Goal: Communication & Community: Participate in discussion

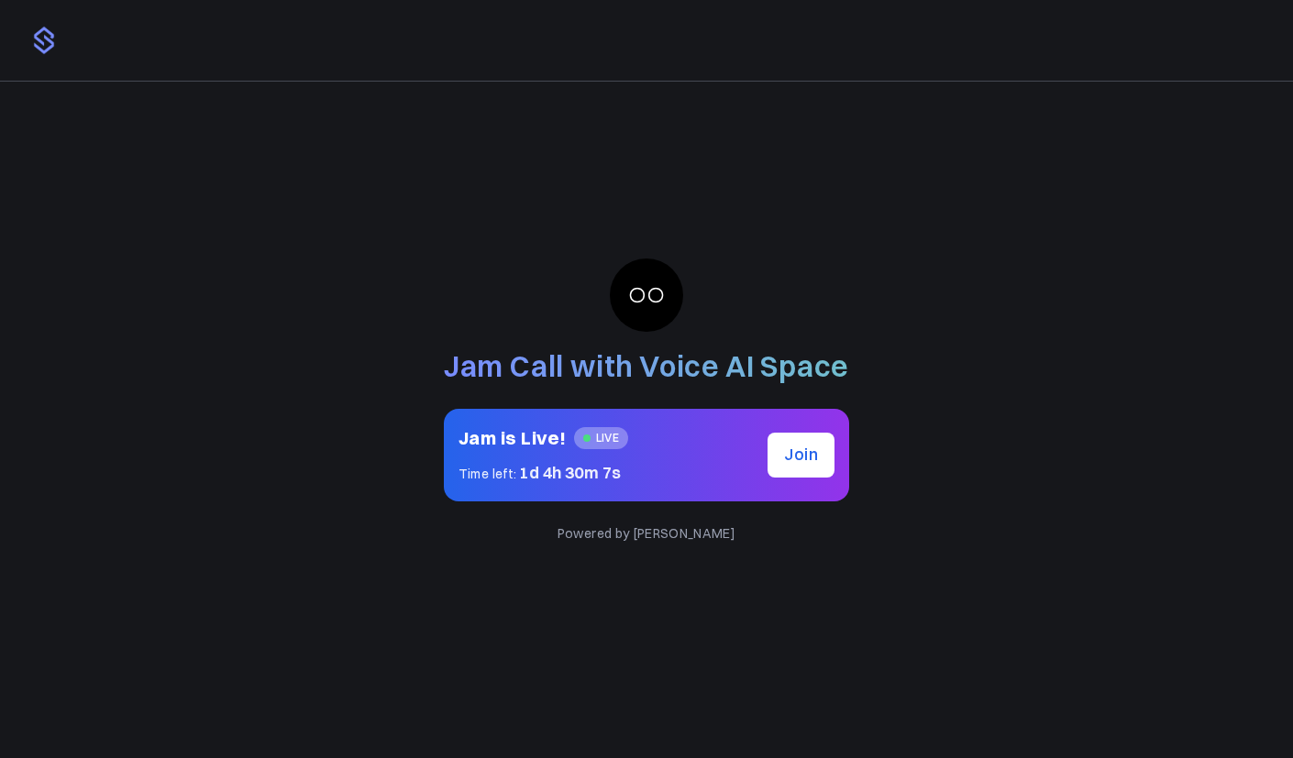
click at [53, 50] on img at bounding box center [43, 40] width 29 height 29
click at [45, 43] on img at bounding box center [43, 40] width 29 height 29
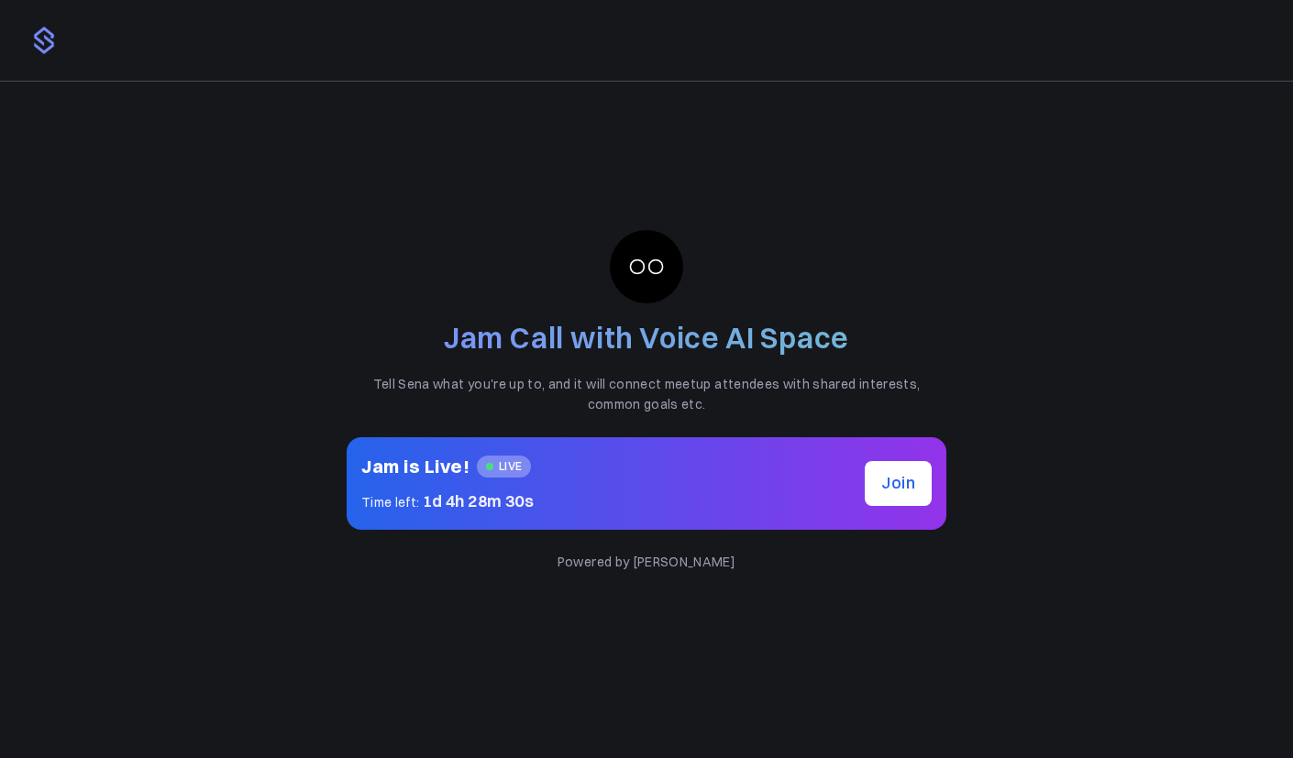
click at [886, 486] on span "Join" at bounding box center [898, 482] width 34 height 21
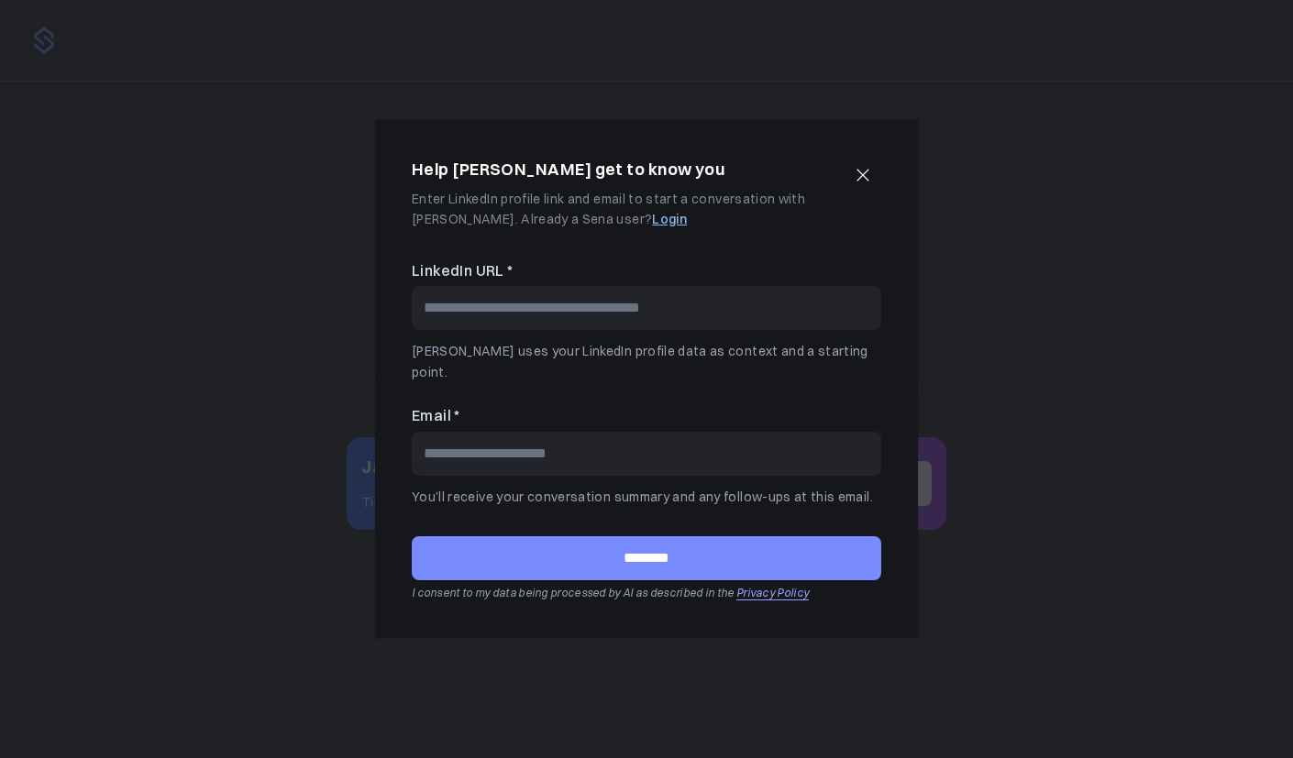
click at [875, 187] on button "button" at bounding box center [862, 175] width 37 height 37
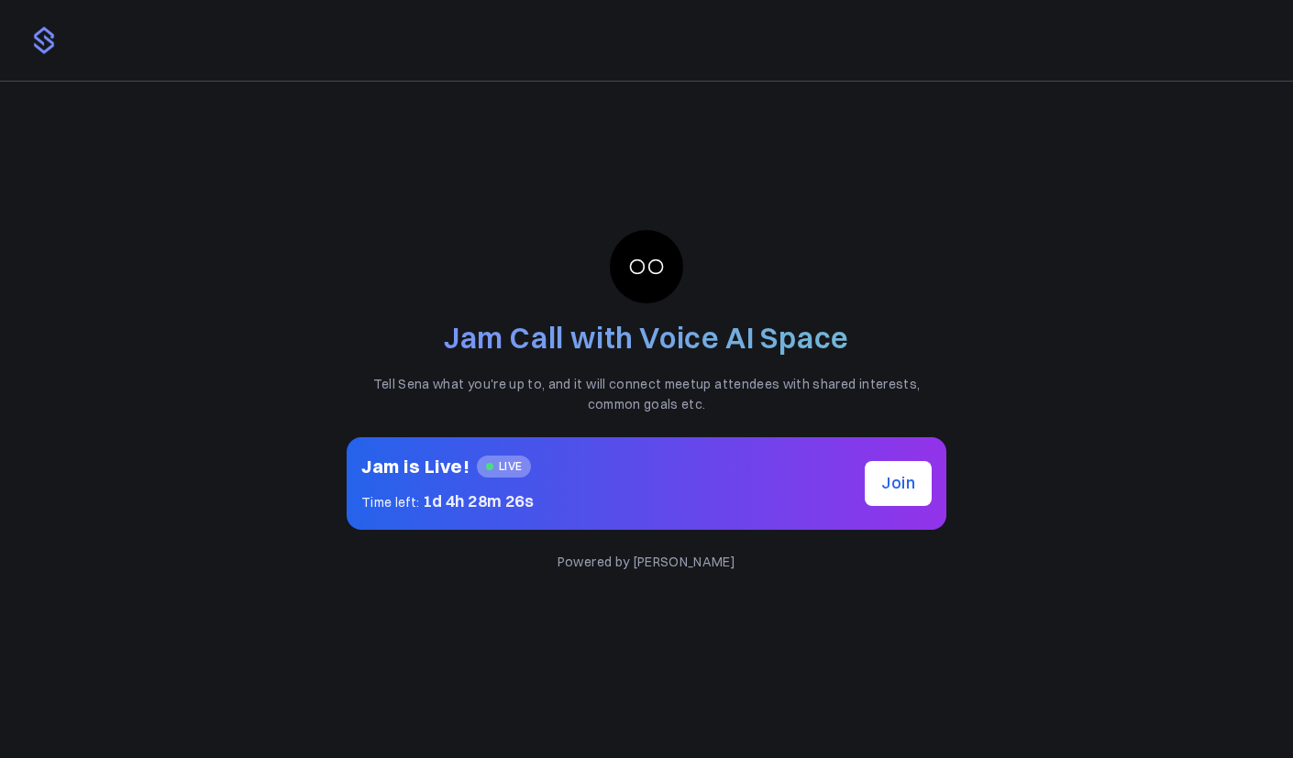
click at [689, 567] on p "Powered by [PERSON_NAME]" at bounding box center [647, 562] width 600 height 20
click at [740, 570] on p "Powered by [PERSON_NAME]" at bounding box center [647, 562] width 600 height 20
click at [684, 564] on p "Powered by [PERSON_NAME]" at bounding box center [647, 562] width 600 height 20
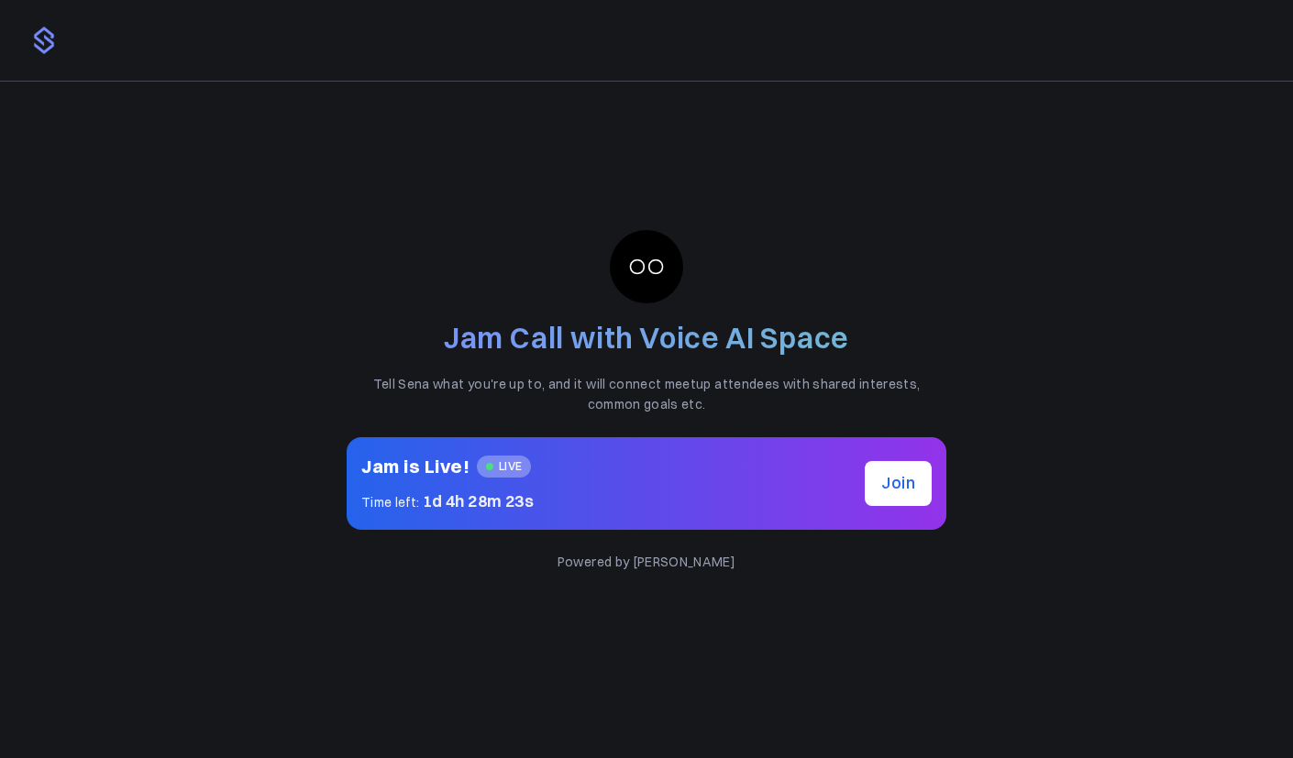
click at [684, 564] on p "Powered by [PERSON_NAME]" at bounding box center [647, 562] width 600 height 20
click at [43, 41] on img at bounding box center [43, 40] width 29 height 29
click at [42, 47] on img at bounding box center [43, 40] width 29 height 29
